Goal: Information Seeking & Learning: Learn about a topic

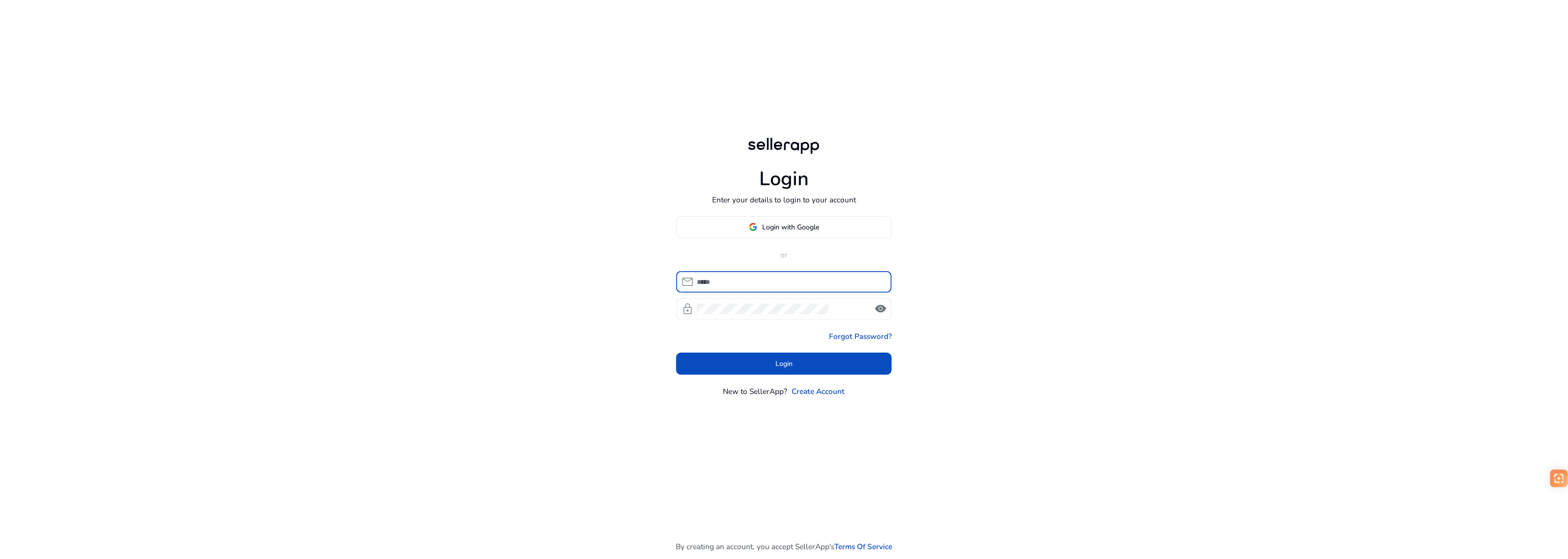
type input "**********"
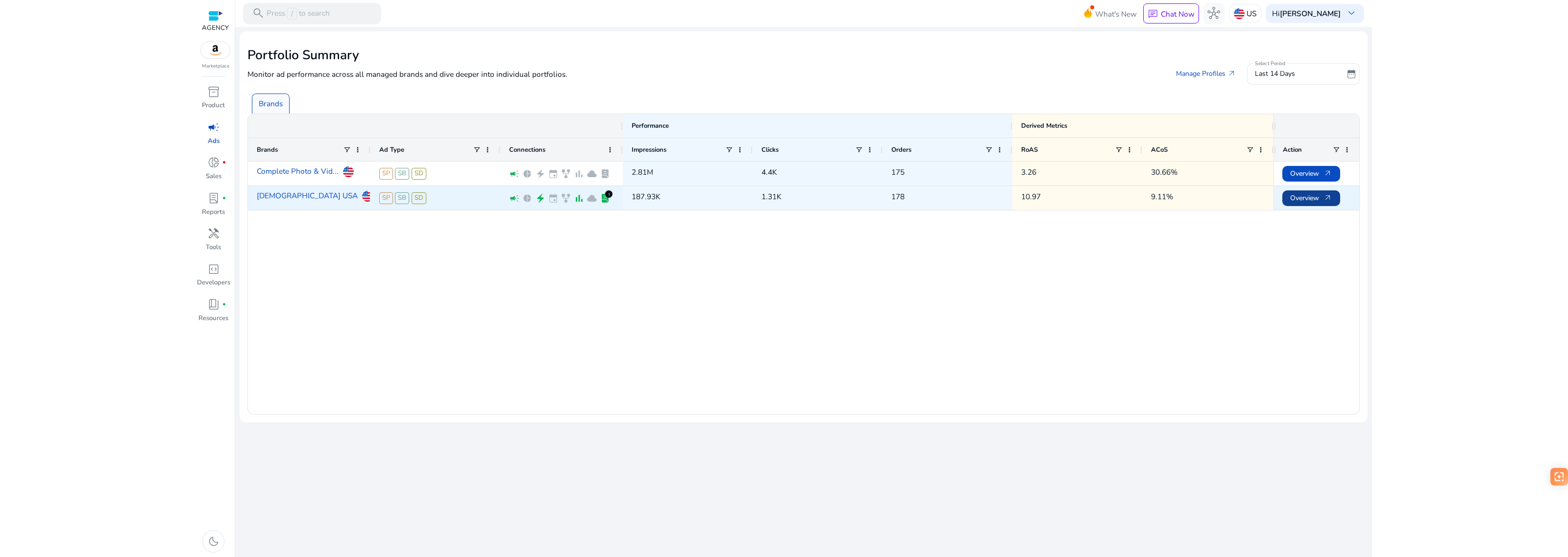
click at [1309, 201] on span "Overview arrow_outward" at bounding box center [1311, 199] width 42 height 20
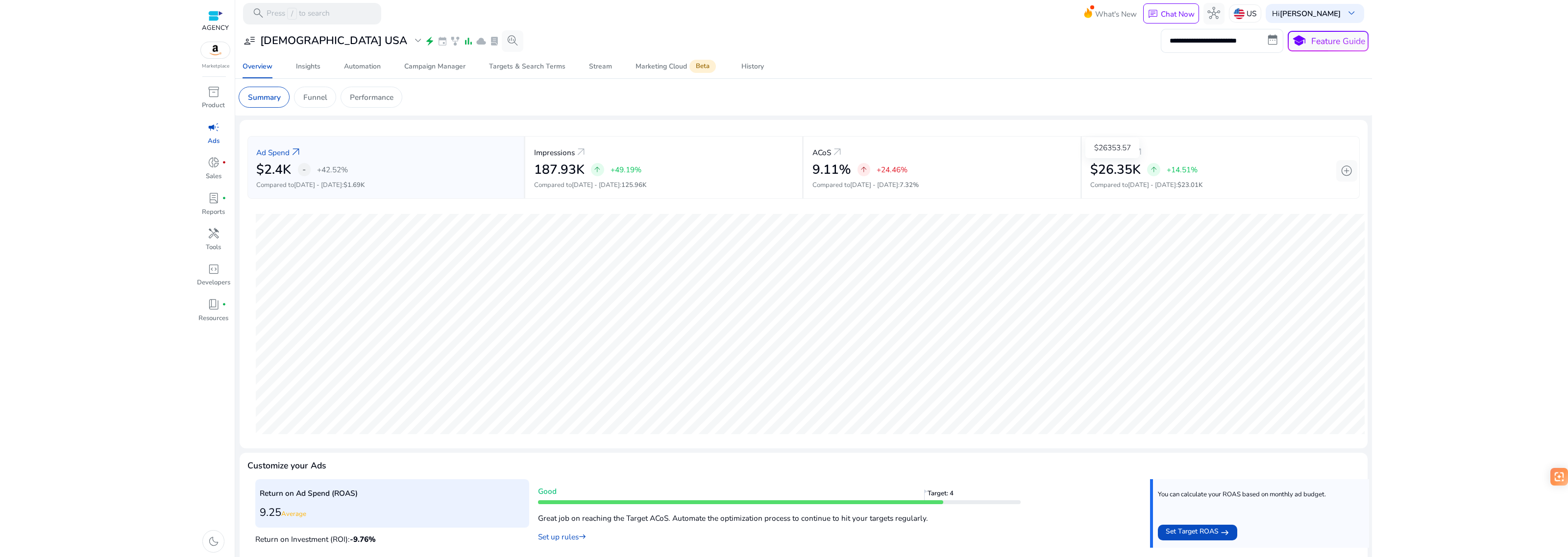
click at [1128, 158] on div "$26353.57" at bounding box center [1112, 148] width 54 height 20
click at [309, 111] on mat-card "Summary Funnel Performance" at bounding box center [803, 97] width 1146 height 37
click at [345, 101] on div "Performance" at bounding box center [371, 97] width 62 height 21
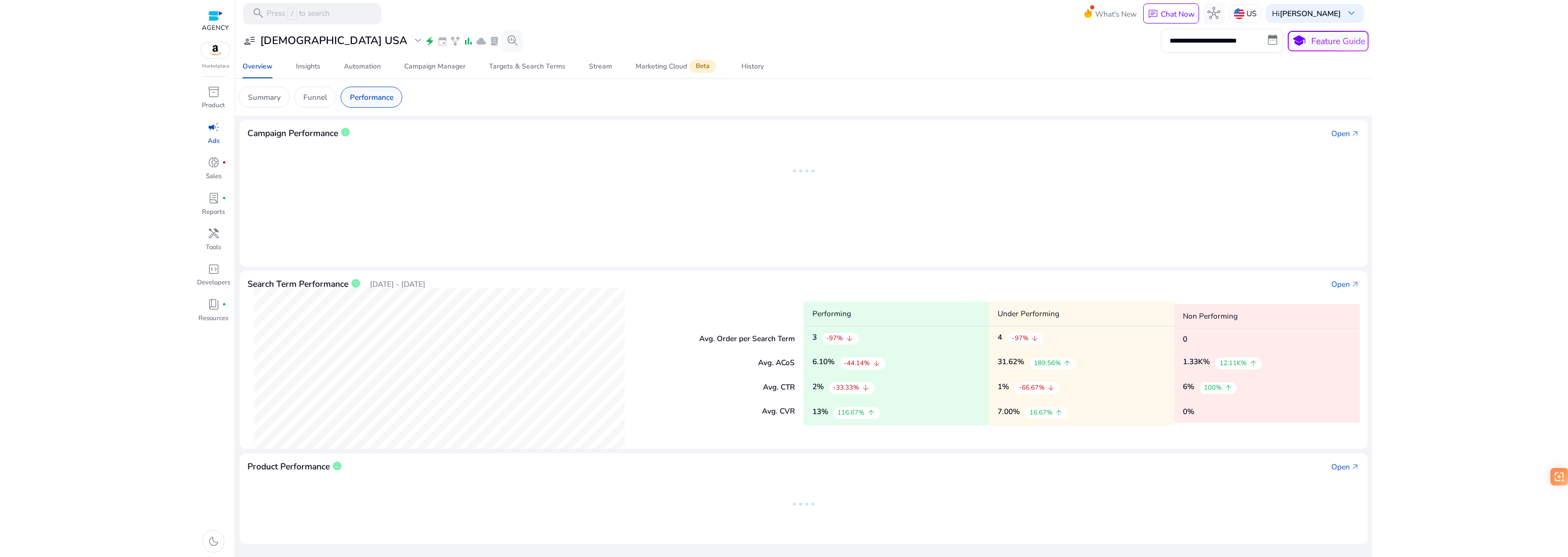
click at [392, 98] on p "Performance" at bounding box center [372, 96] width 44 height 11
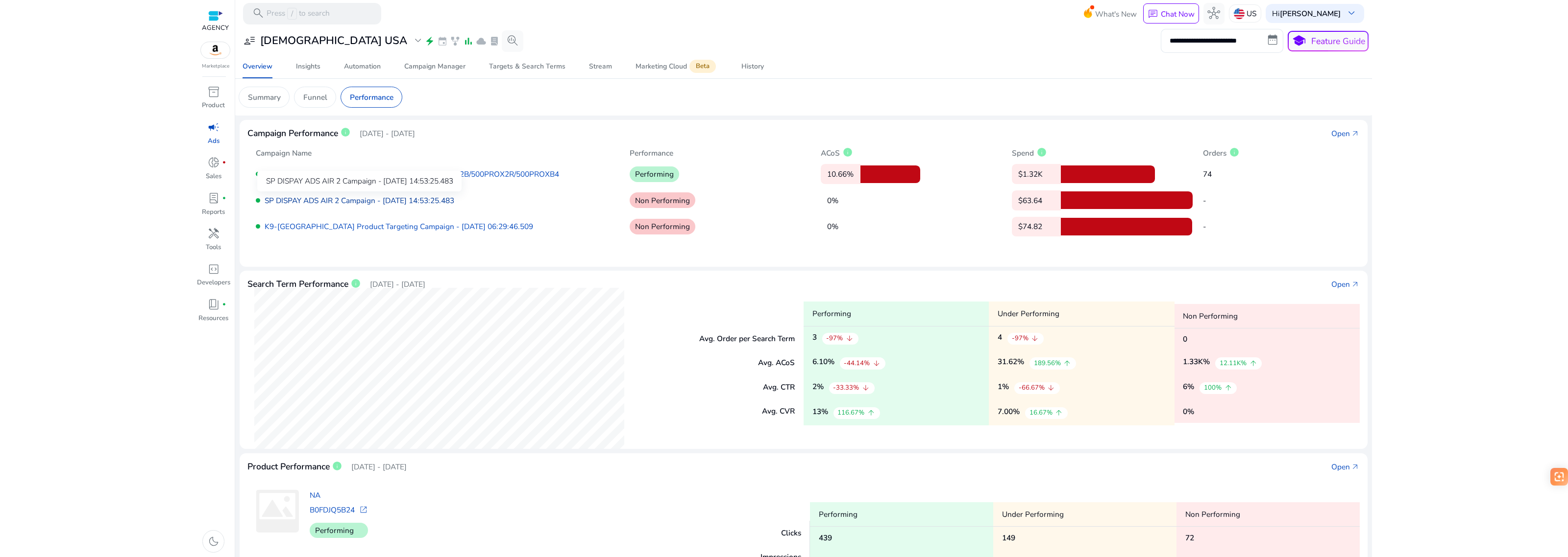
click at [321, 201] on link "SP DISPAY ADS AIR 2 Campaign - 7/1/2025 14:53:25.483" at bounding box center [359, 201] width 190 height 10
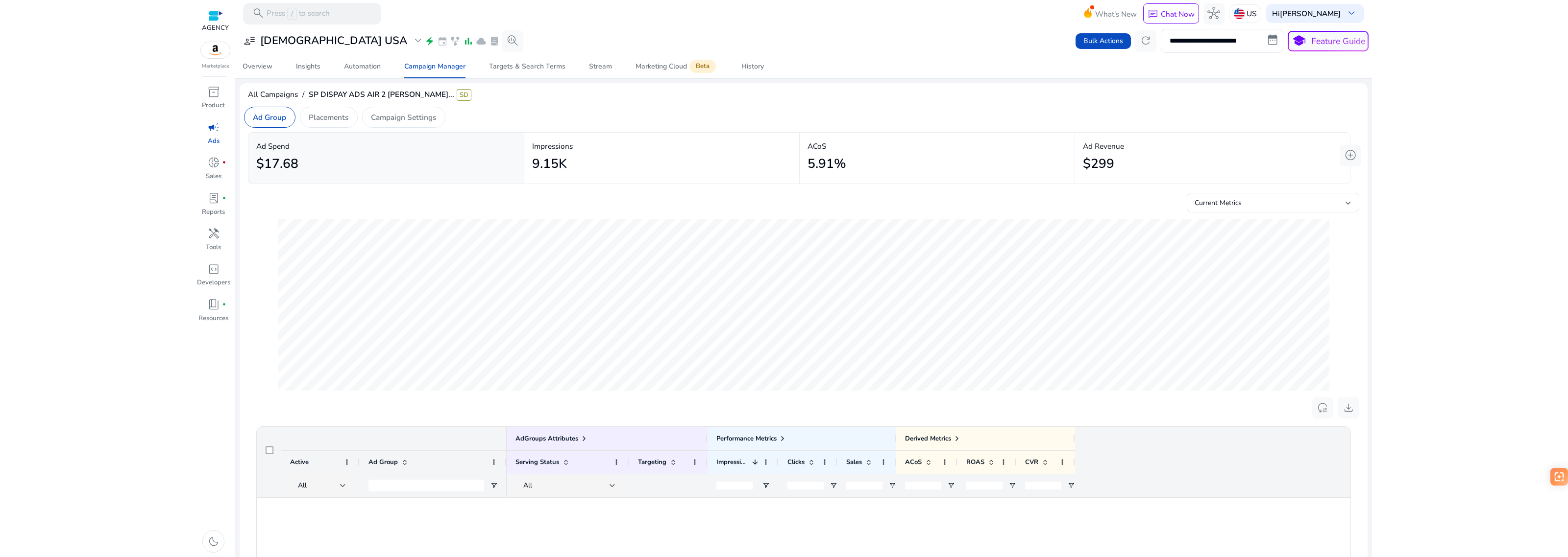
click at [328, 153] on div "$17.68" at bounding box center [386, 164] width 259 height 24
click at [264, 65] on div "Overview" at bounding box center [257, 66] width 30 height 7
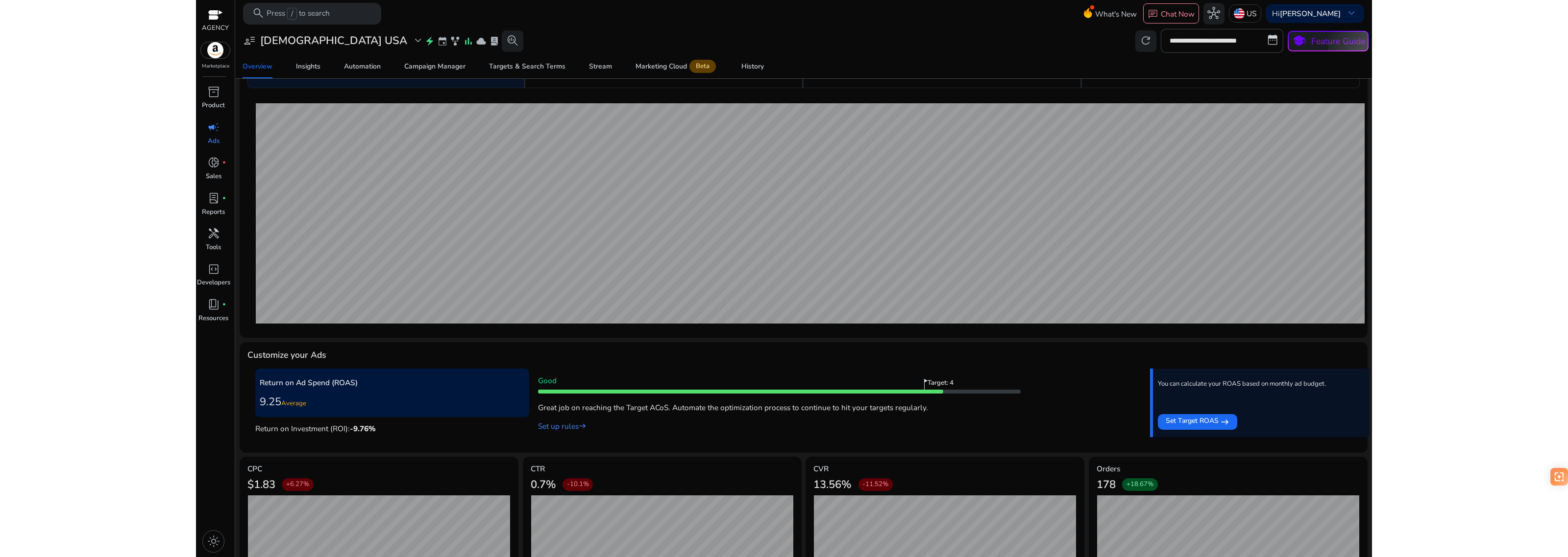
scroll to position [123, 0]
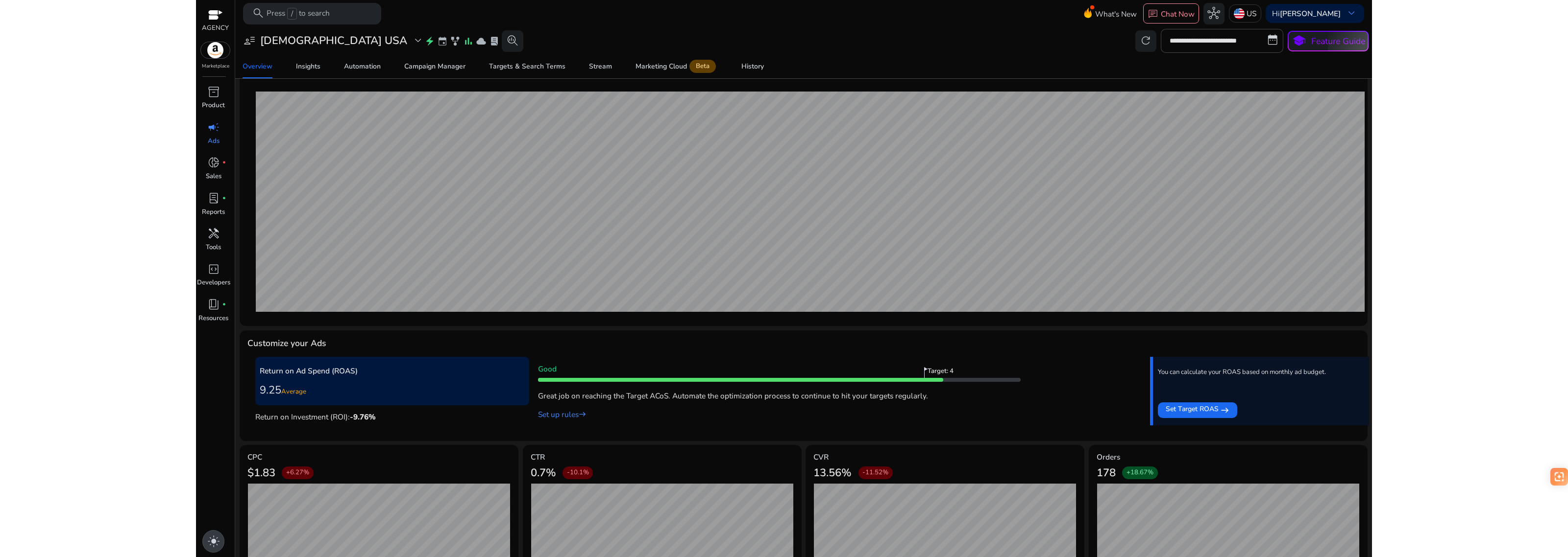
click at [217, 538] on span "light_mode" at bounding box center [213, 541] width 12 height 12
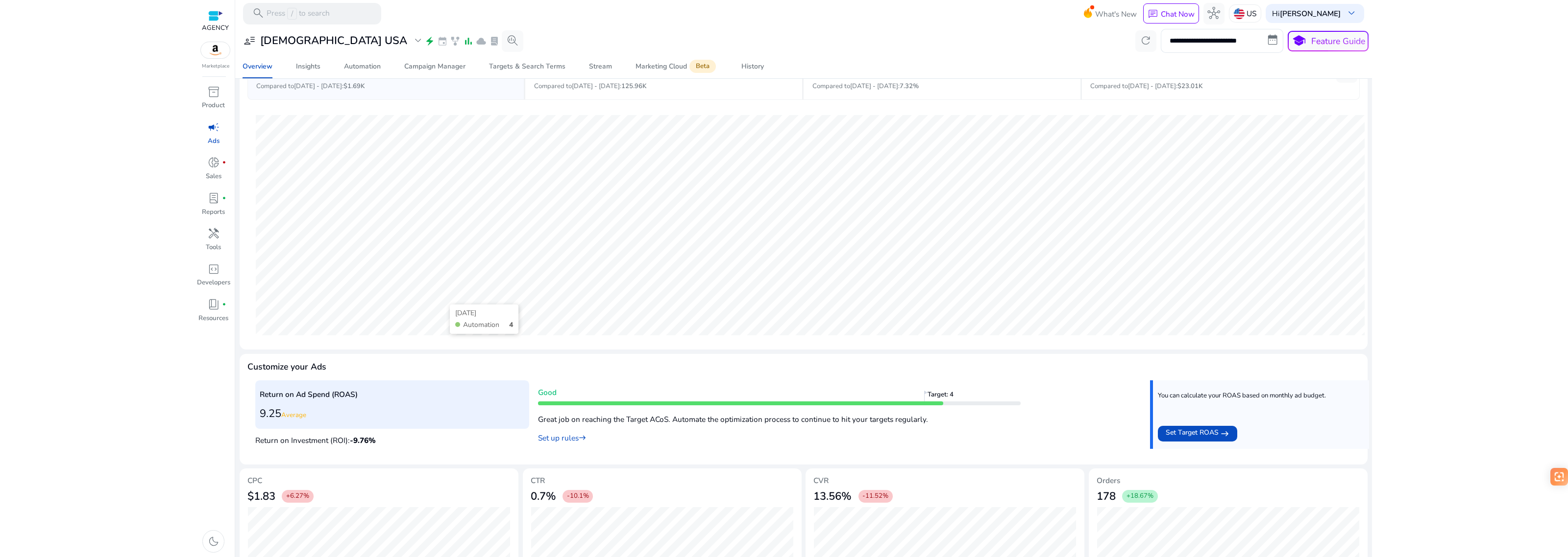
scroll to position [61, 0]
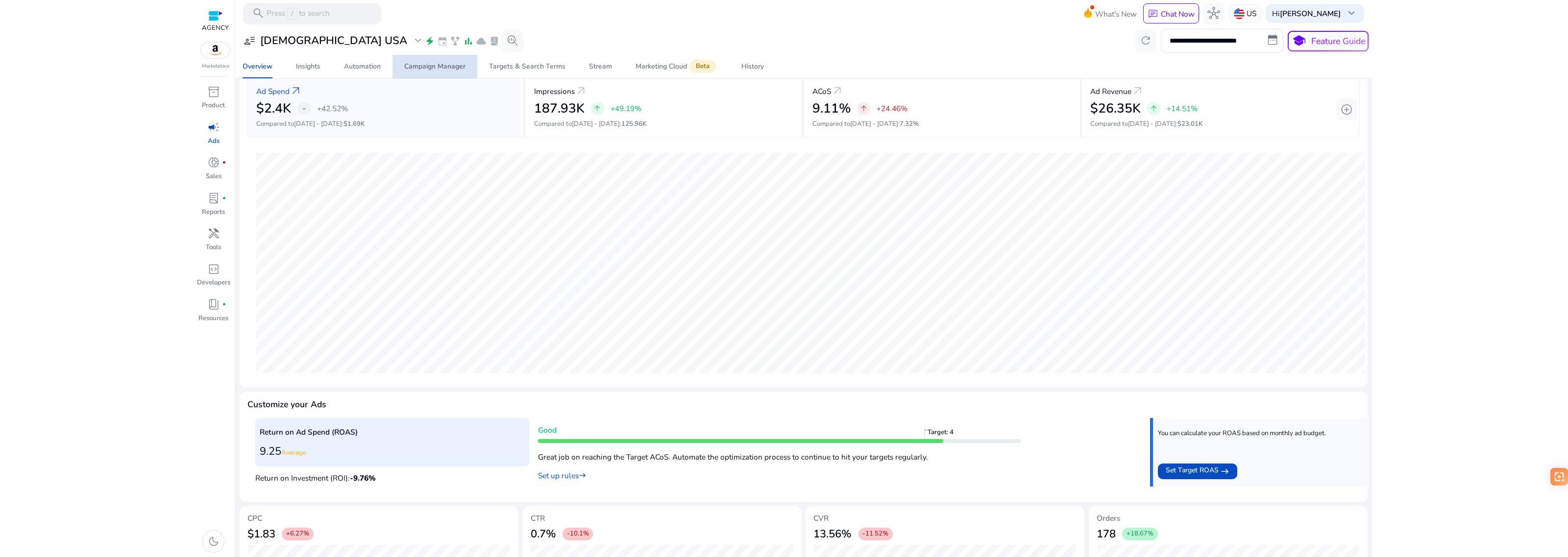
click at [421, 66] on div "Campaign Manager" at bounding box center [435, 66] width 61 height 7
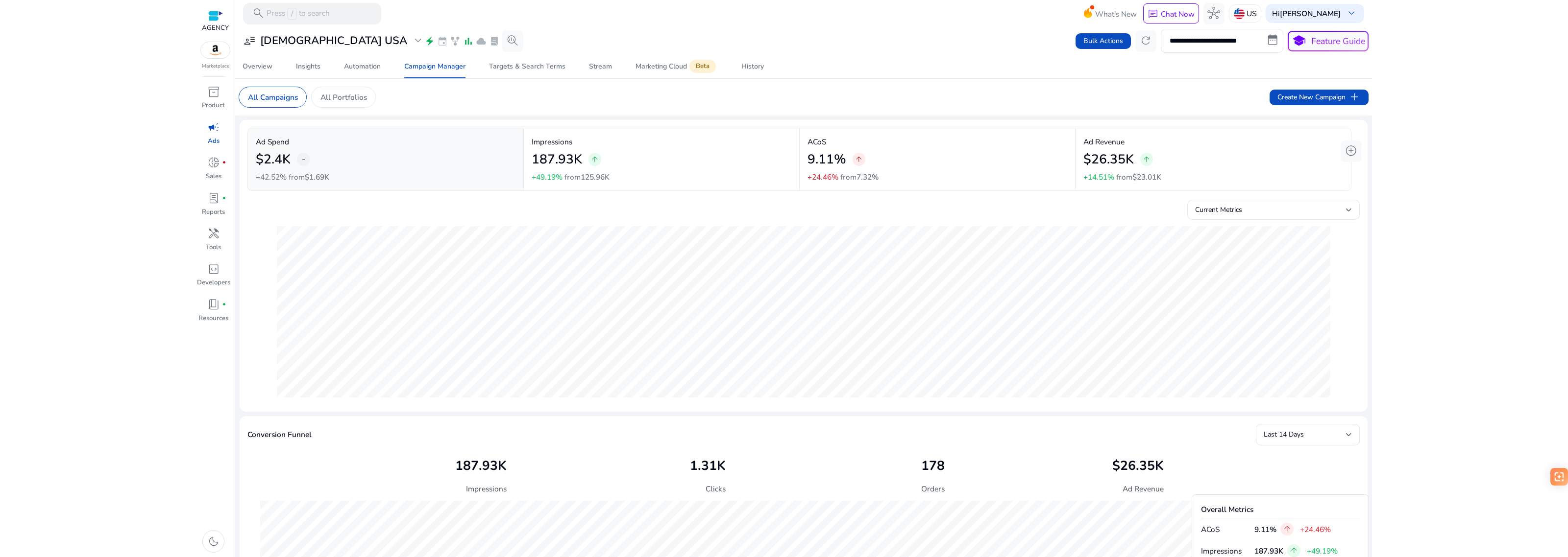
click at [344, 148] on div "$2.4K -" at bounding box center [386, 159] width 260 height 24
click at [358, 172] on div "Ad Spend $2.4K - +42.52% from $1.69K" at bounding box center [386, 160] width 260 height 47
click at [354, 158] on div "$2.4K -" at bounding box center [386, 159] width 260 height 24
click at [282, 150] on div "$2.4K -" at bounding box center [386, 159] width 260 height 24
click at [253, 72] on span "Overview" at bounding box center [257, 66] width 30 height 23
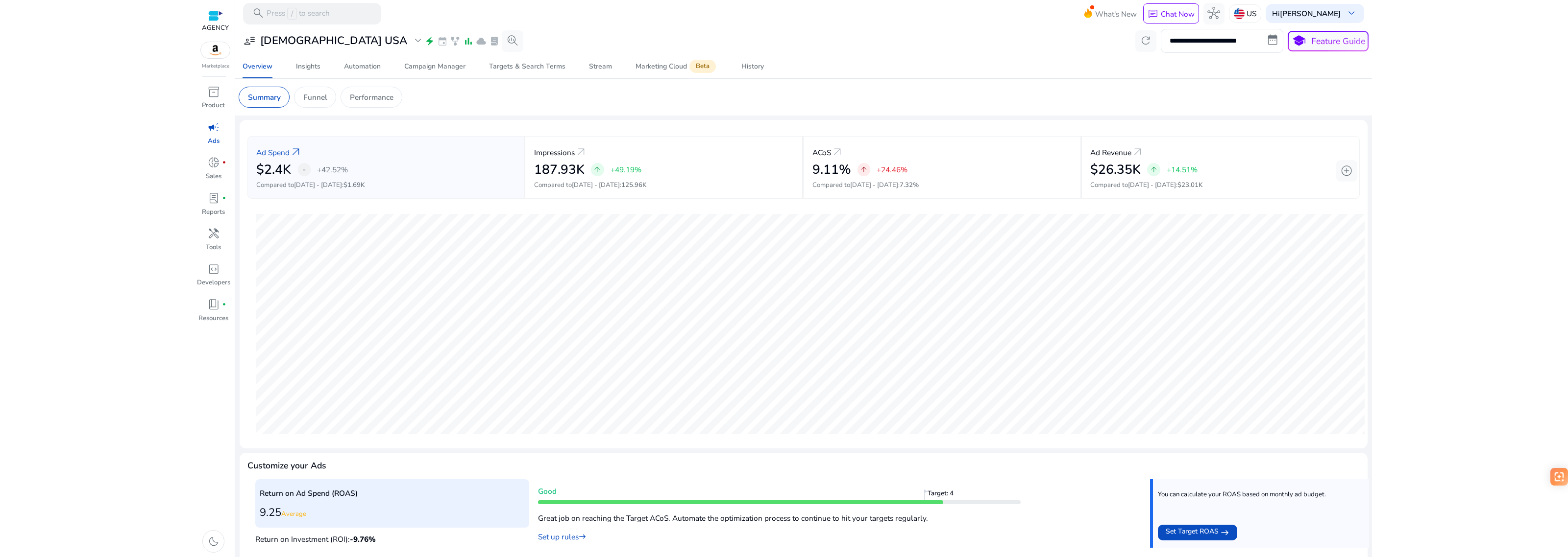
click at [376, 84] on mat-card "Summary Funnel Performance" at bounding box center [803, 97] width 1146 height 37
click at [386, 98] on p "Performance" at bounding box center [372, 96] width 44 height 11
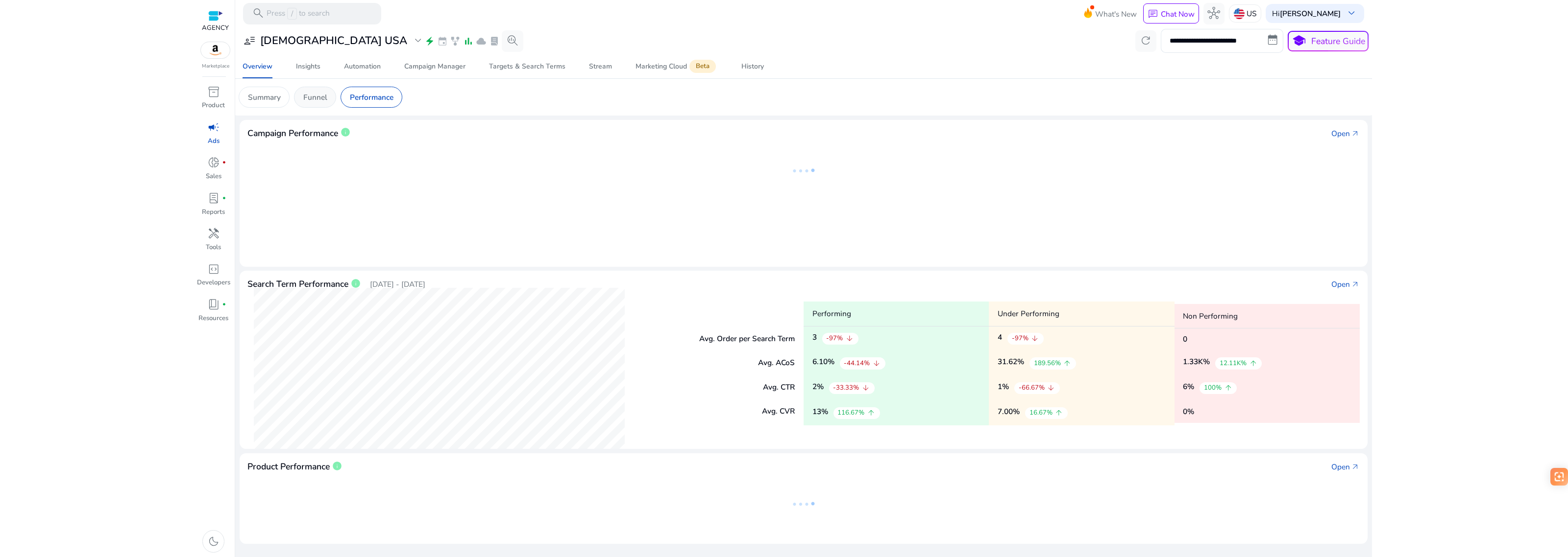
click at [327, 102] on div "Funnel" at bounding box center [315, 97] width 42 height 21
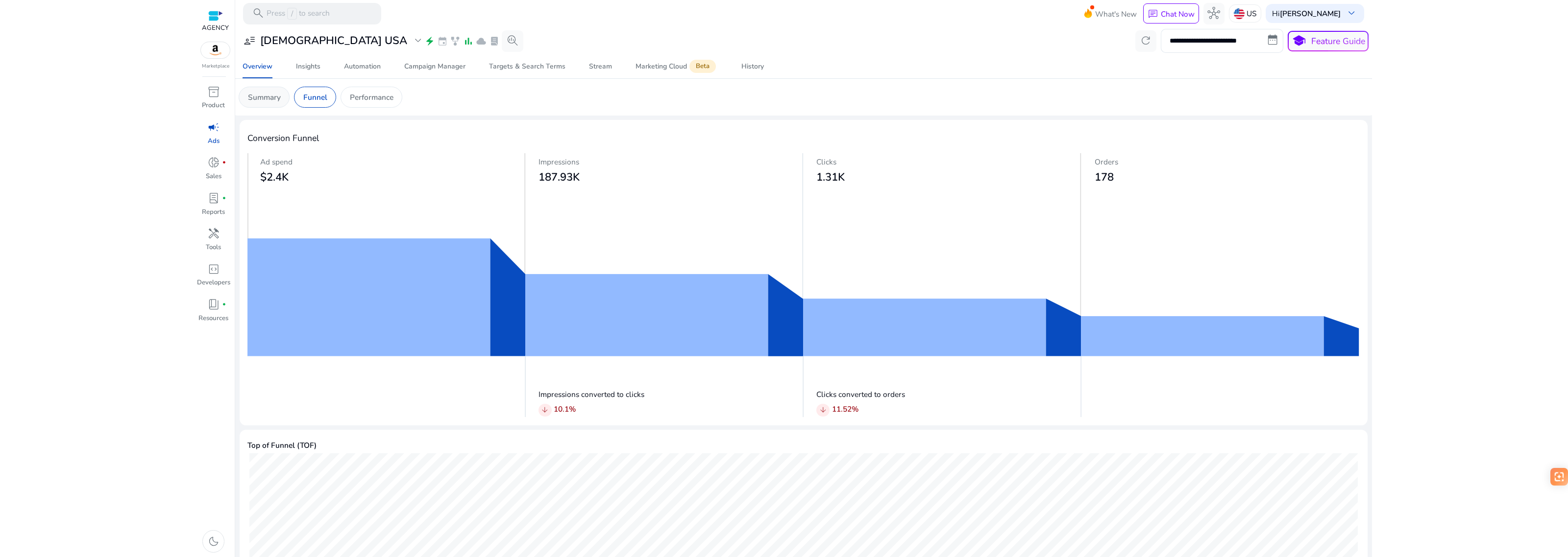
click at [264, 96] on p "Summary" at bounding box center [264, 96] width 33 height 11
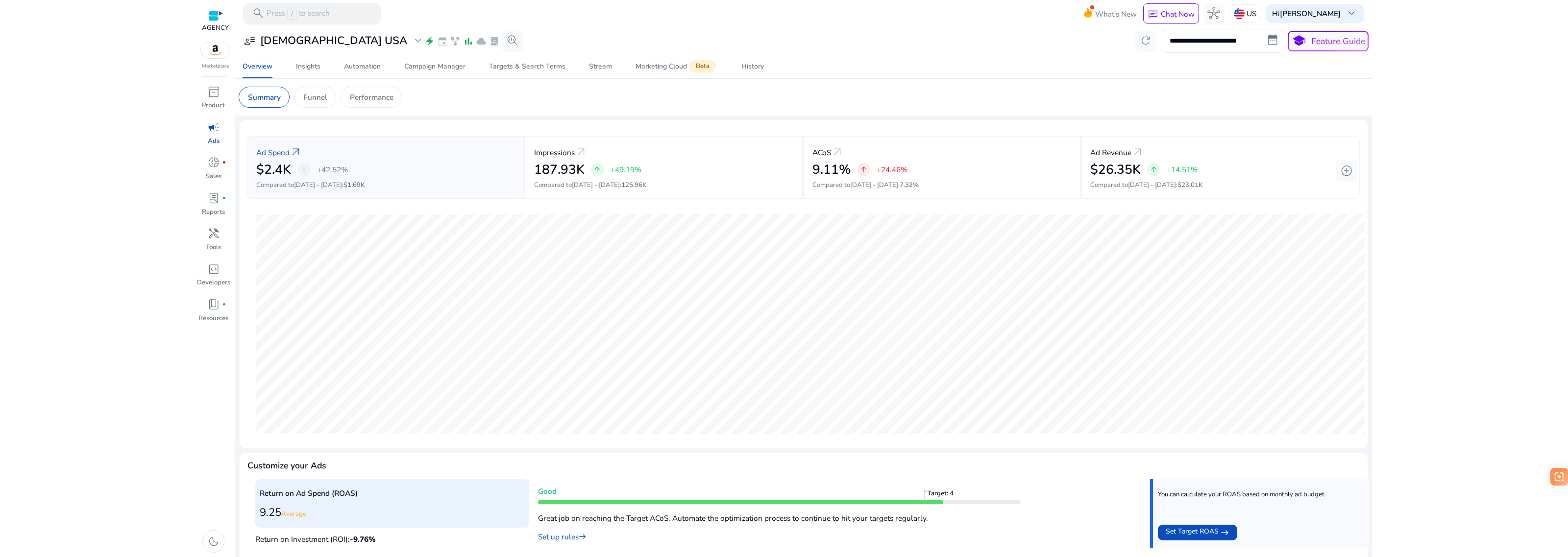
drag, startPoint x: 1259, startPoint y: 91, endPoint x: 1253, endPoint y: 87, distance: 7.2
click at [1259, 91] on app-sa-custom-tab "Summary Funnel Performance" at bounding box center [803, 97] width 1130 height 21
